Goal: Information Seeking & Learning: Compare options

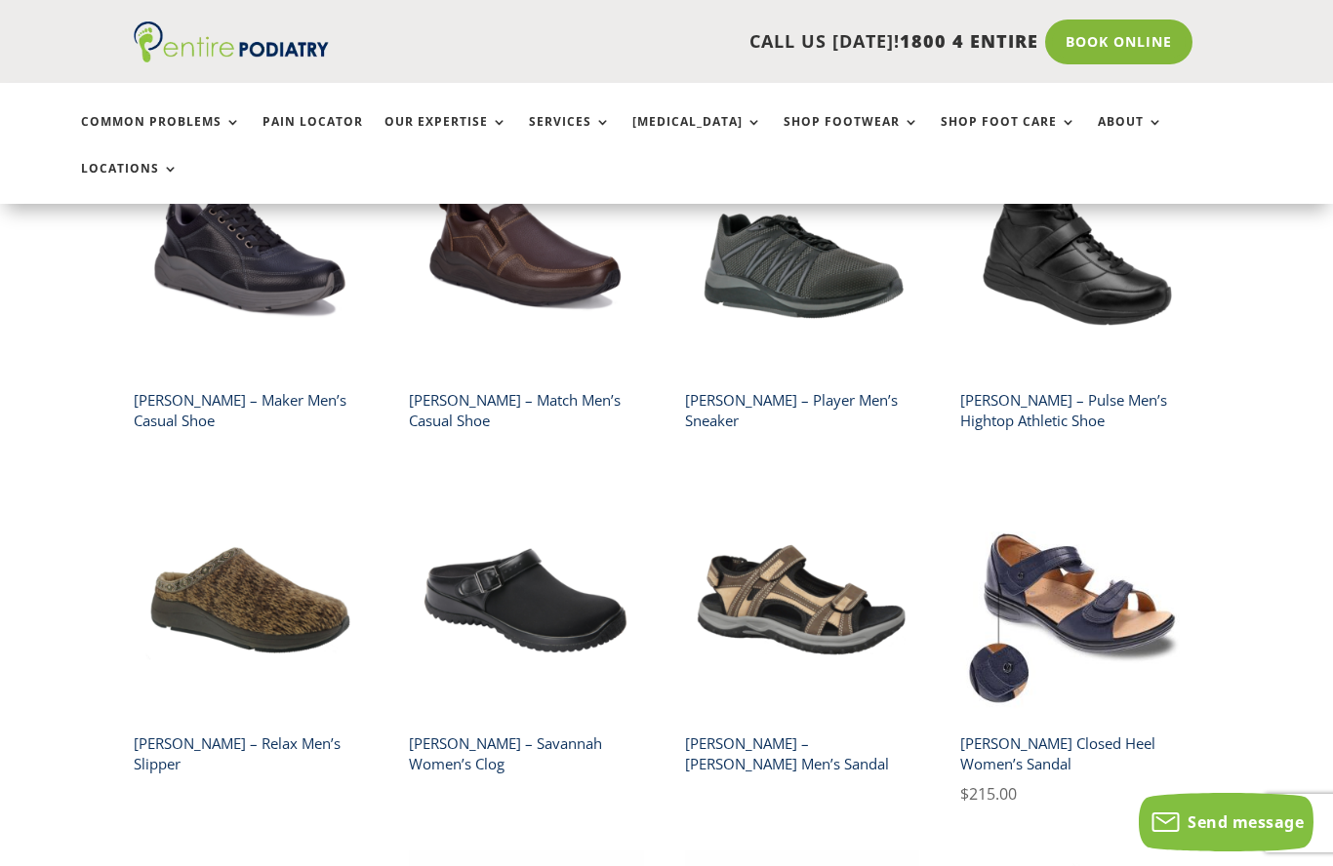
scroll to position [2050, 0]
click at [1132, 570] on img at bounding box center [1077, 600] width 235 height 235
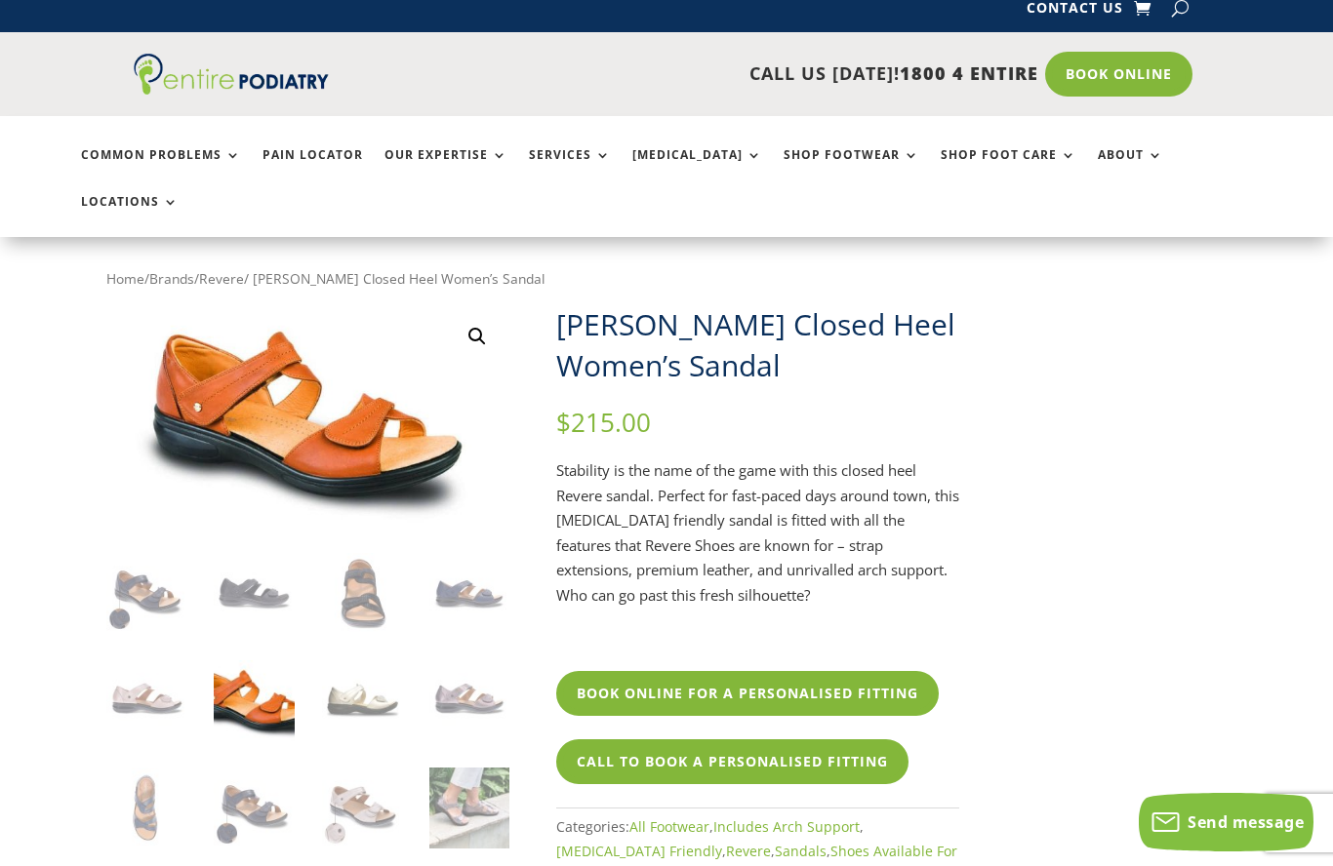
scroll to position [11, 0]
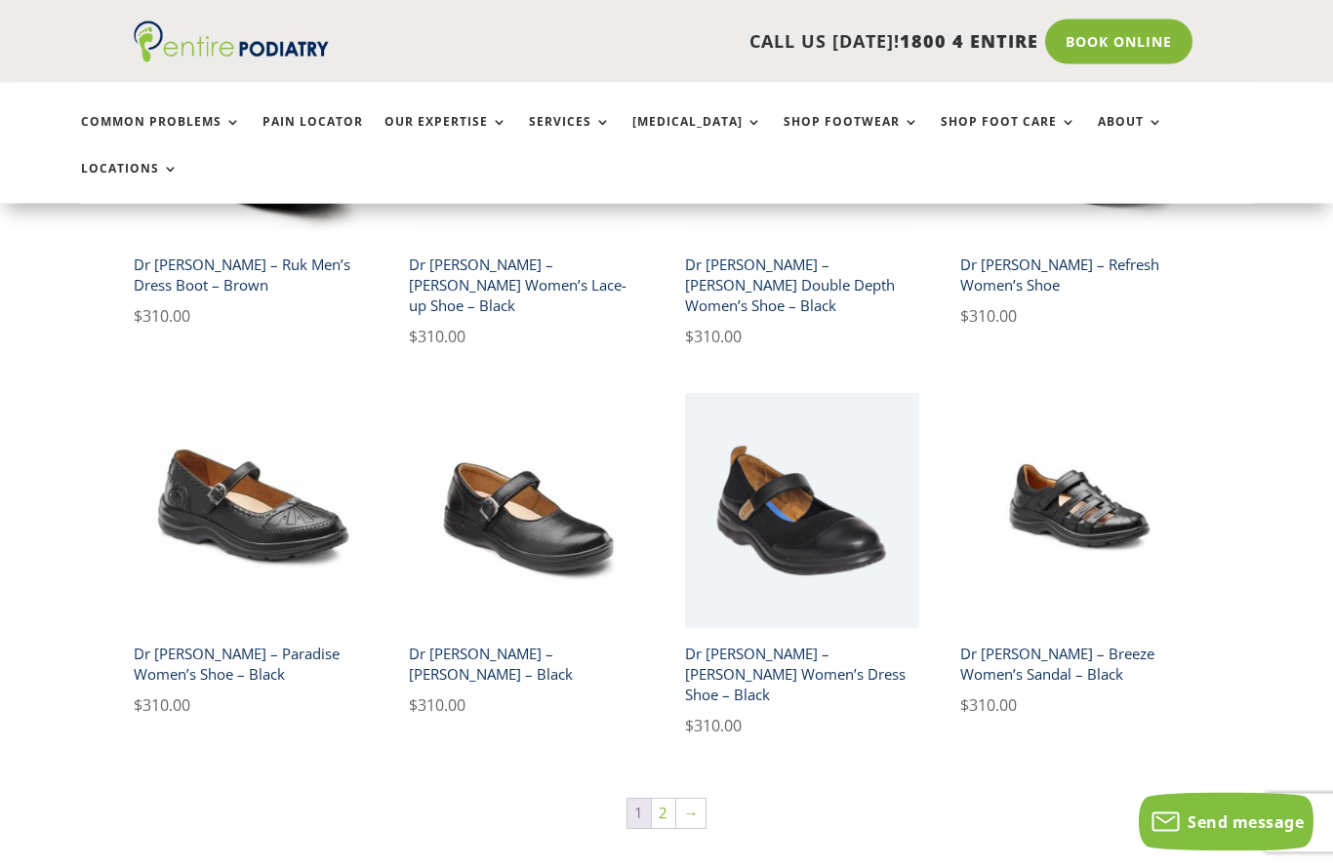
scroll to position [2898, 0]
click at [267, 457] on img at bounding box center [251, 510] width 235 height 235
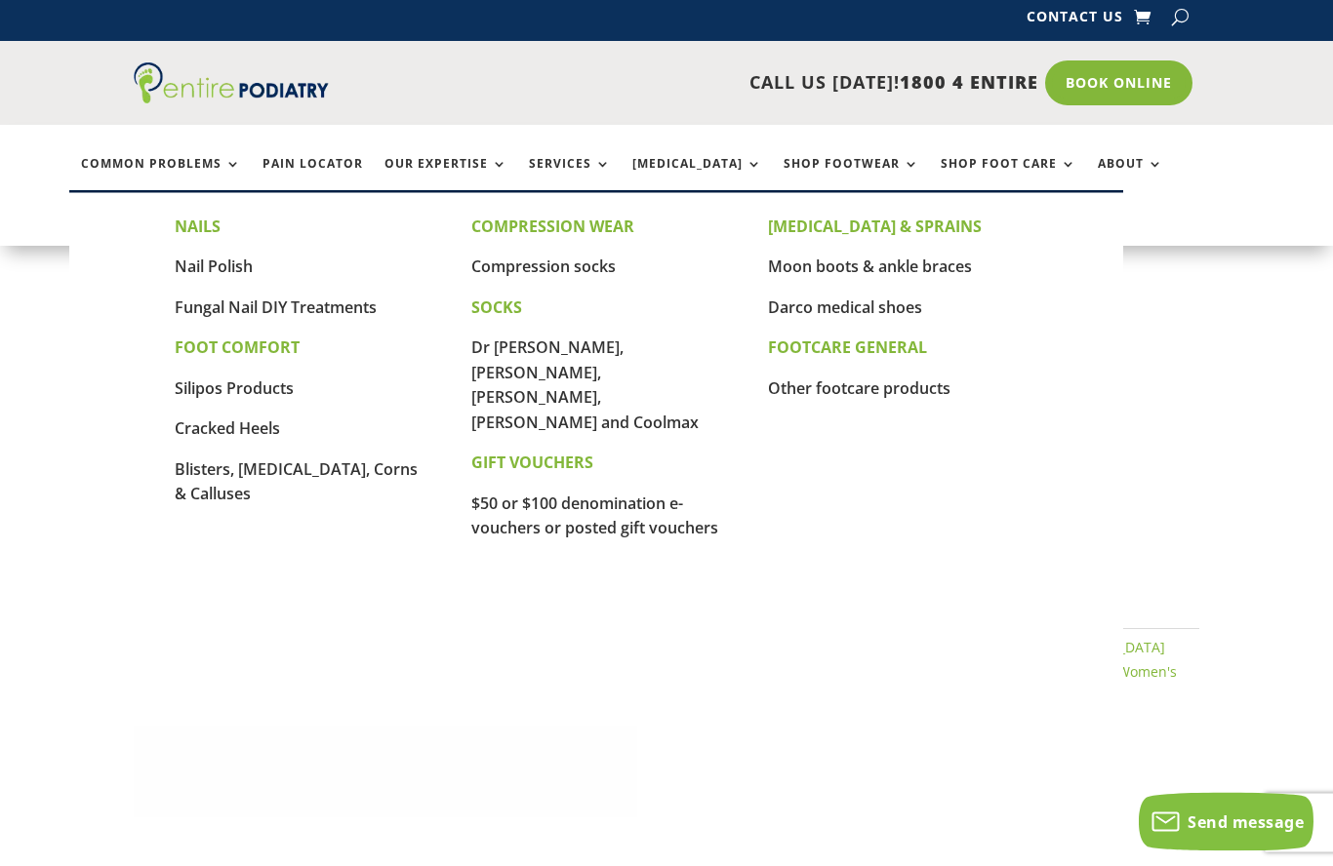
scroll to position [8, 0]
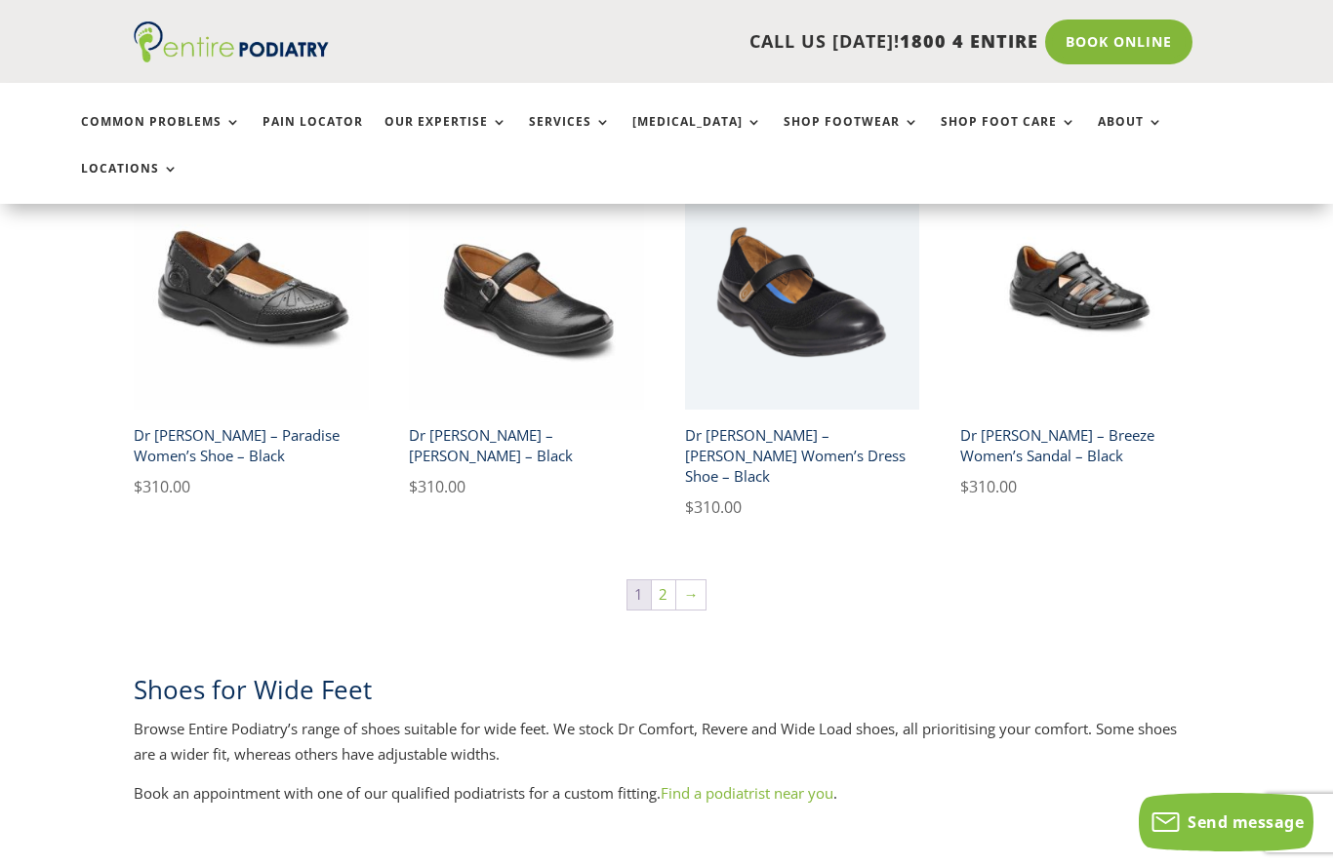
scroll to position [3081, 0]
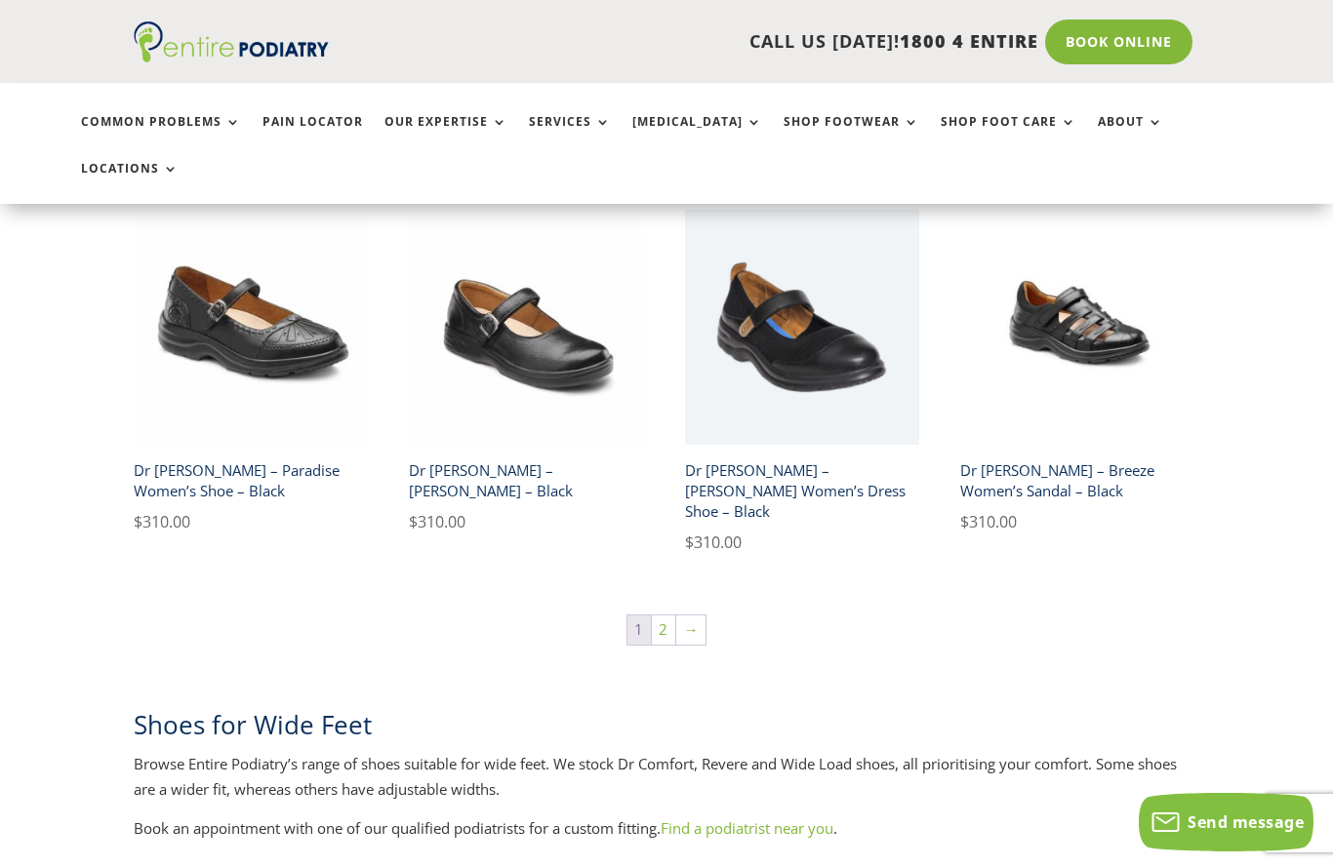
click at [1122, 262] on img at bounding box center [1077, 327] width 235 height 235
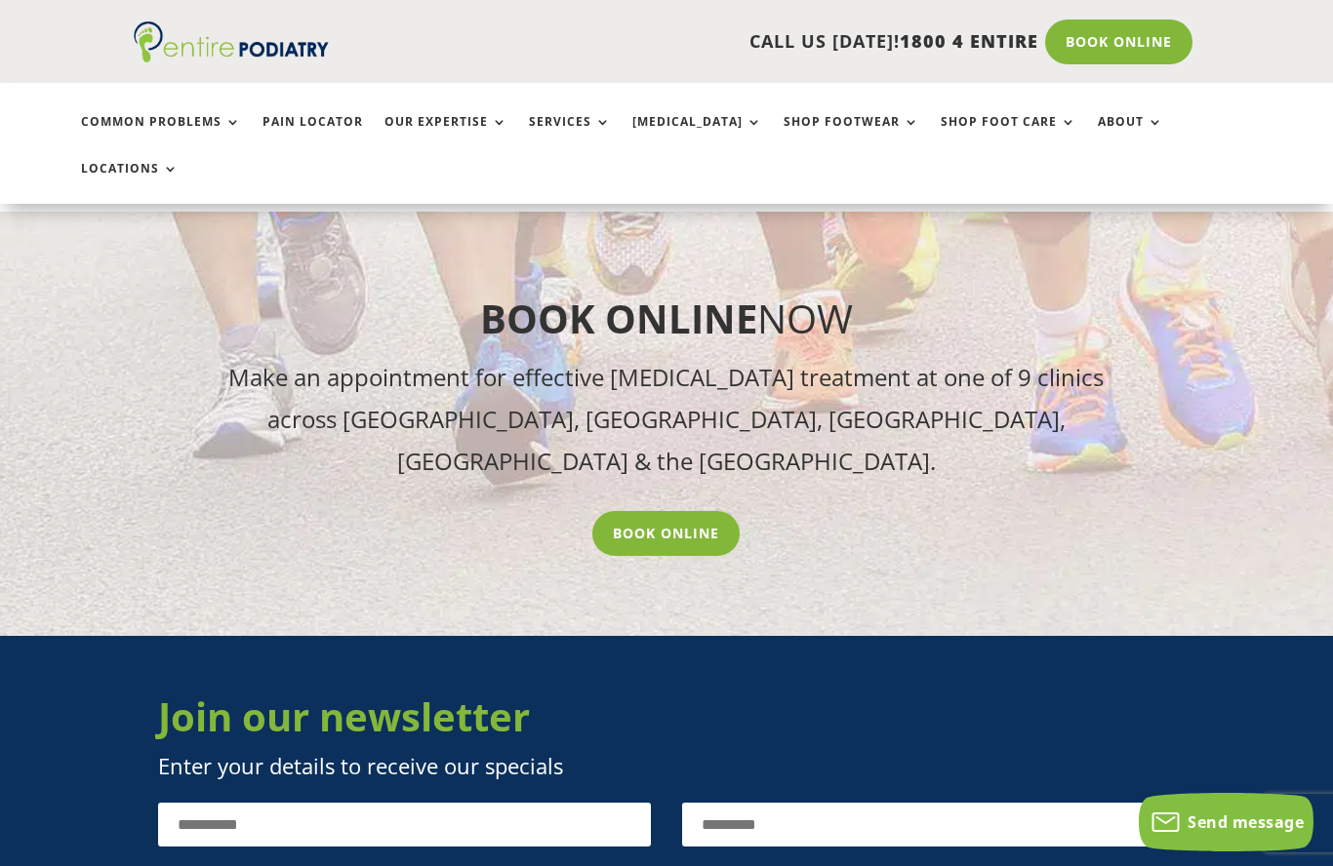
scroll to position [2630, 0]
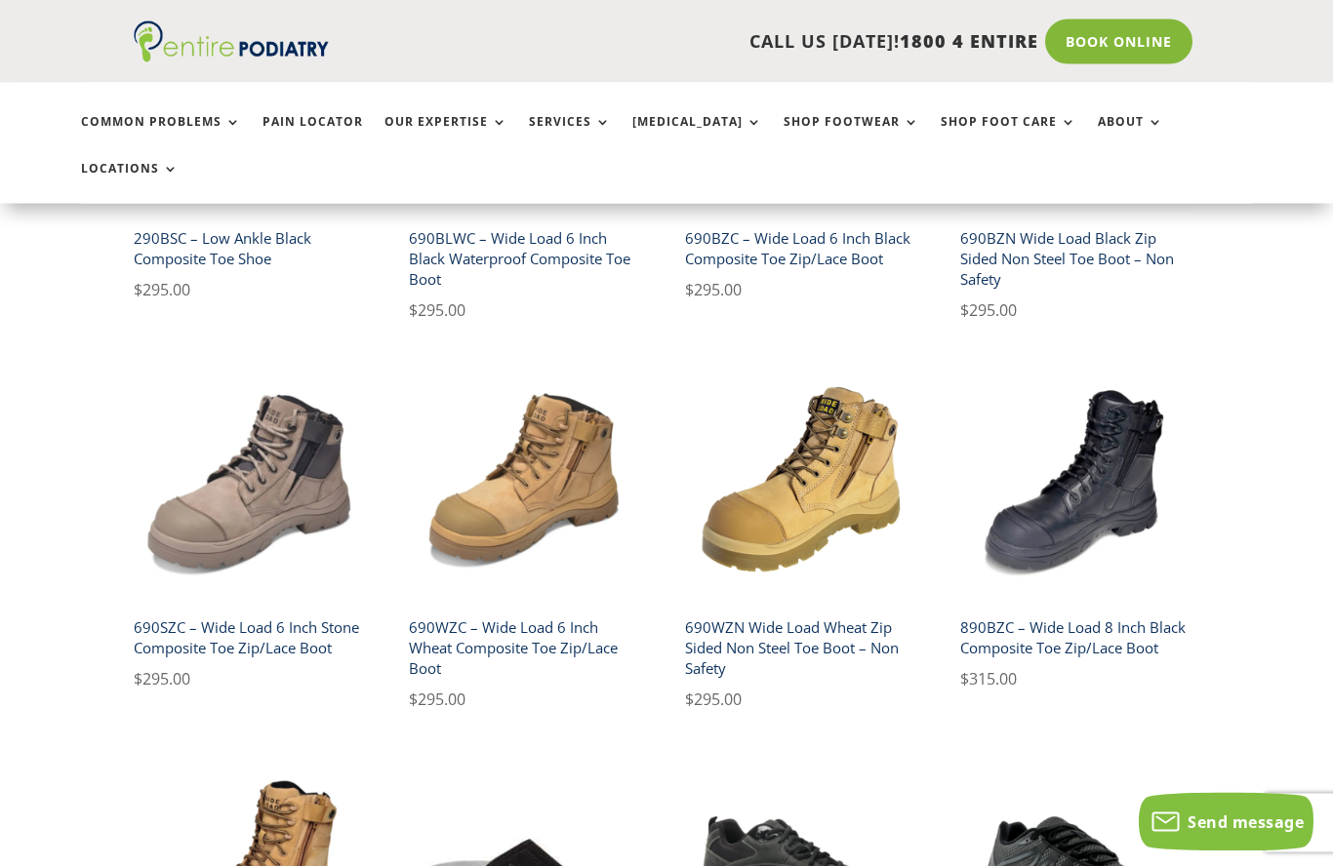
scroll to position [696, 0]
